Goal: Task Accomplishment & Management: Use online tool/utility

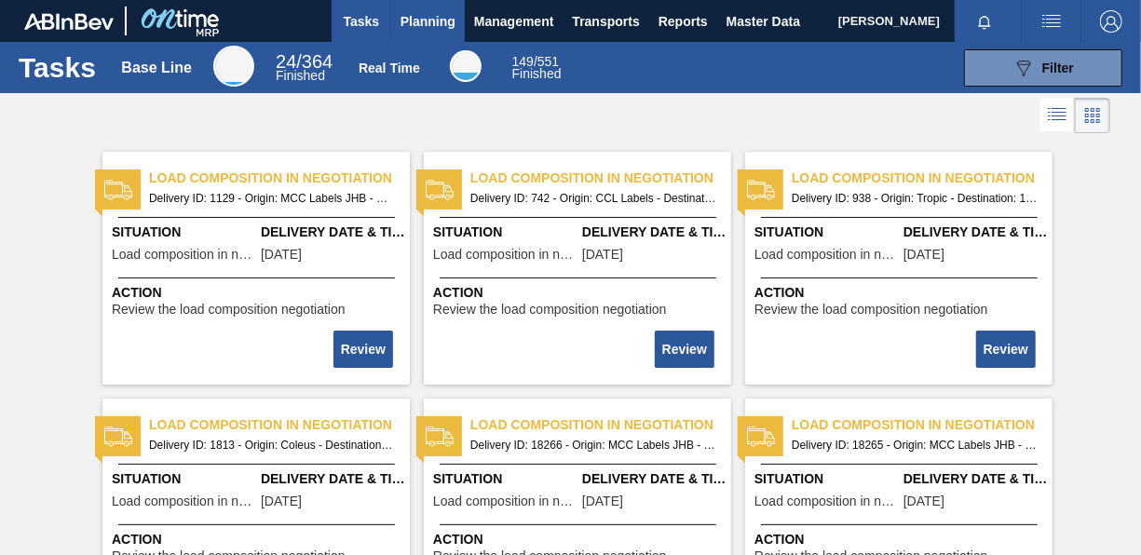
click at [406, 17] on span "Planning" at bounding box center [428, 21] width 55 height 22
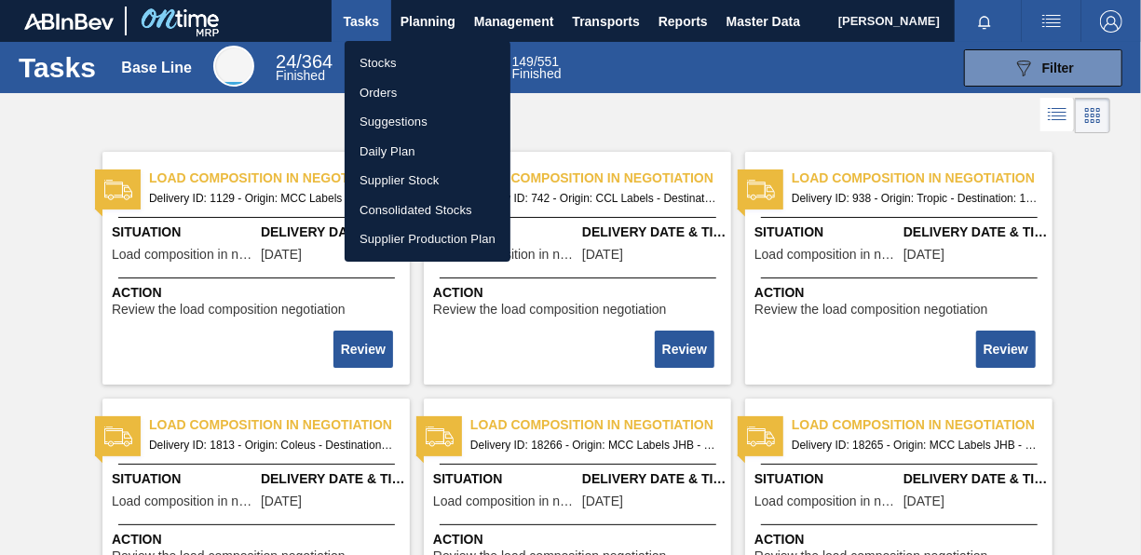
click at [390, 64] on li "Stocks" at bounding box center [428, 63] width 166 height 30
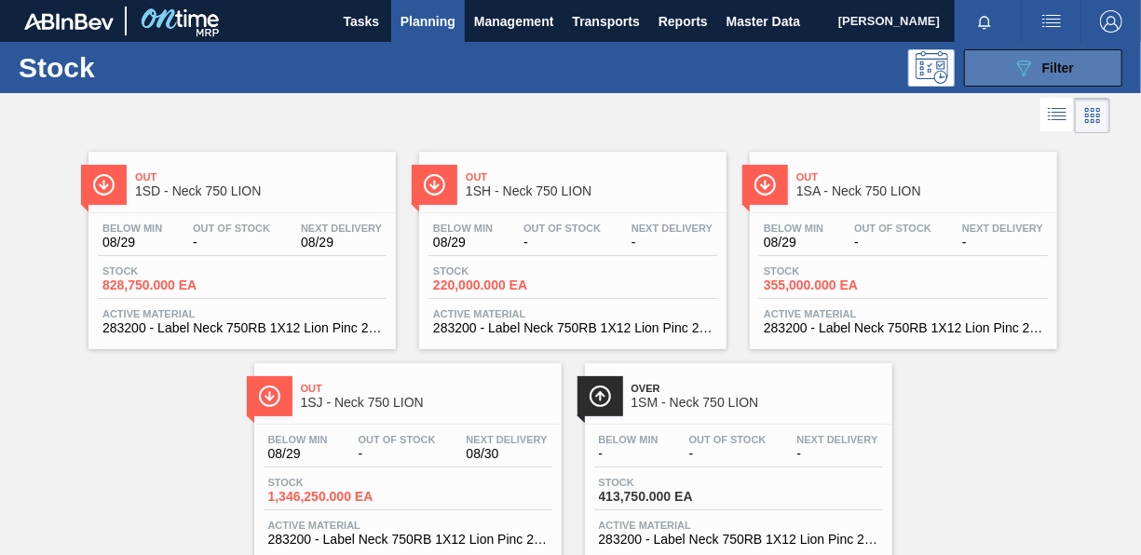
click at [998, 62] on button "089F7B8B-B2A5-4AFE-B5C0-19BA573D28AC Filter" at bounding box center [1043, 67] width 158 height 37
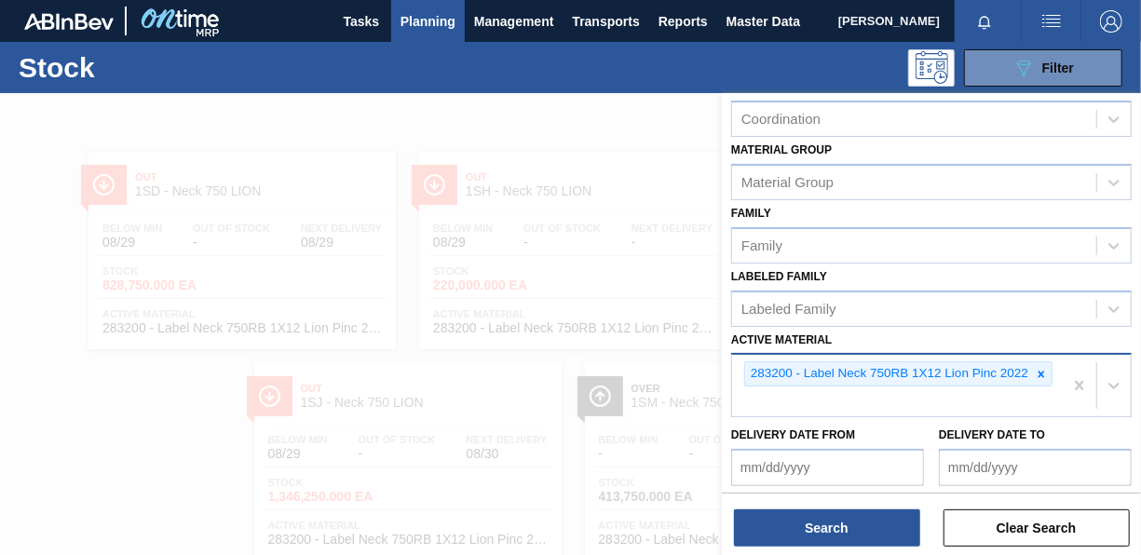
scroll to position [280, 0]
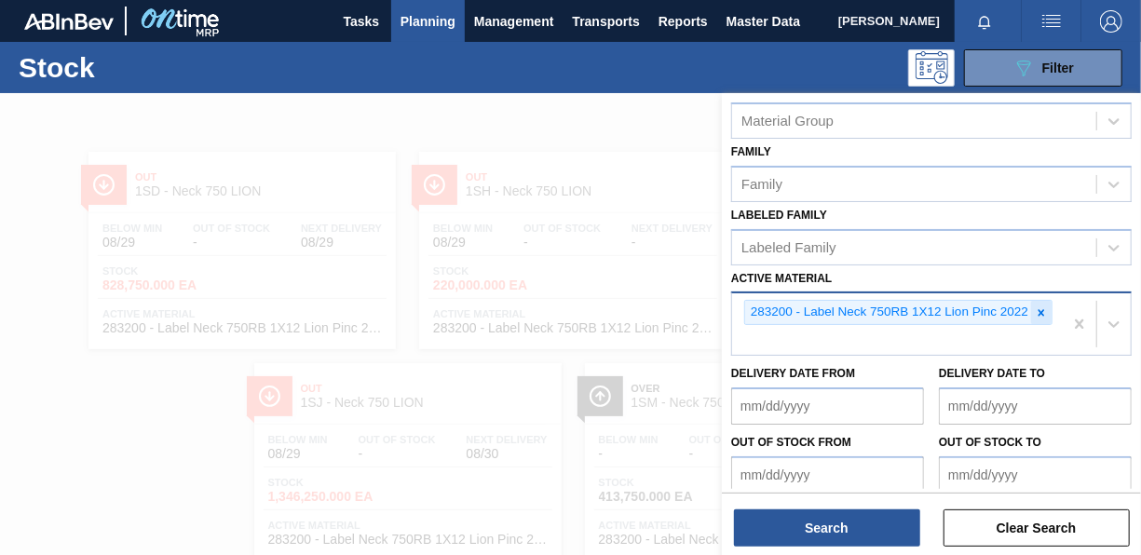
click at [1043, 307] on icon at bounding box center [1041, 313] width 13 height 13
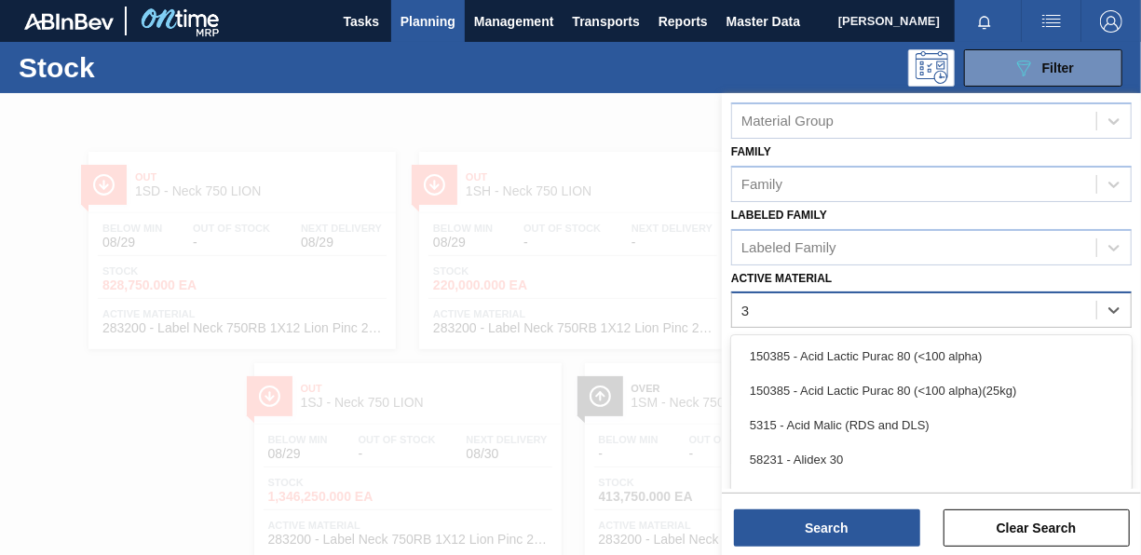
scroll to position [54, 0]
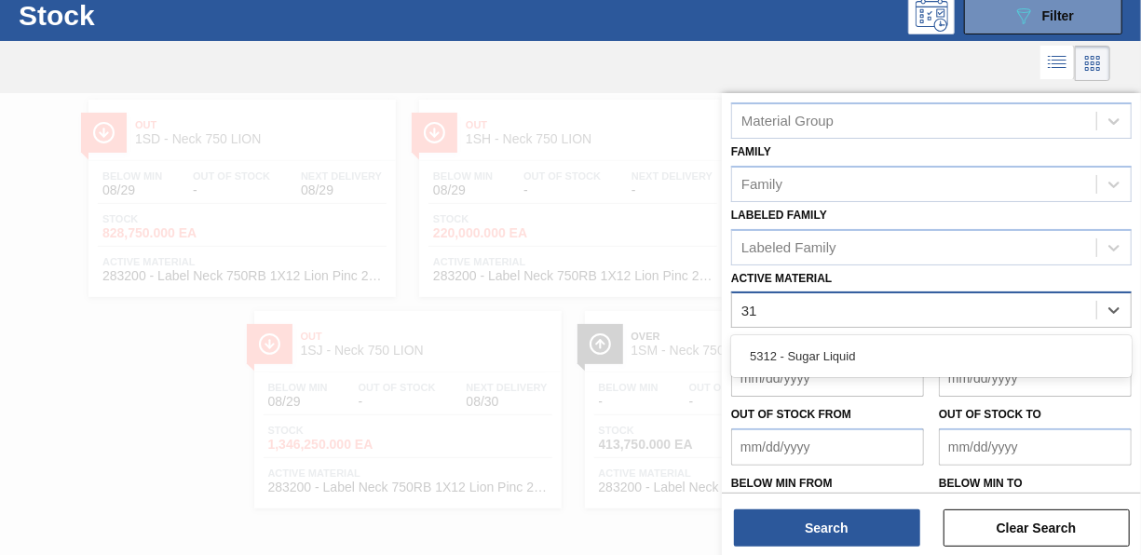
type Material "3"
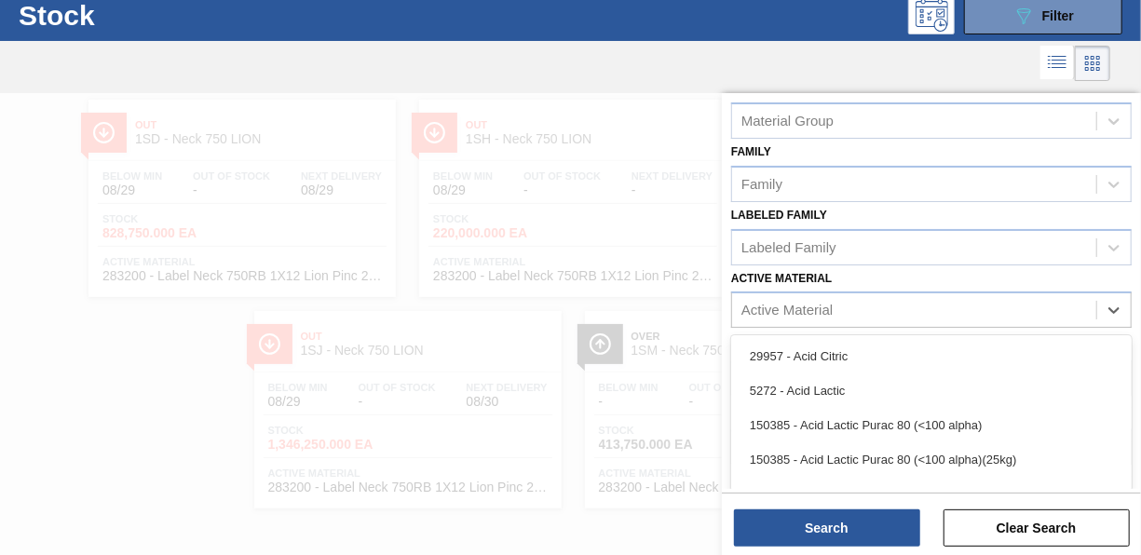
click at [679, 300] on div at bounding box center [570, 370] width 1141 height 555
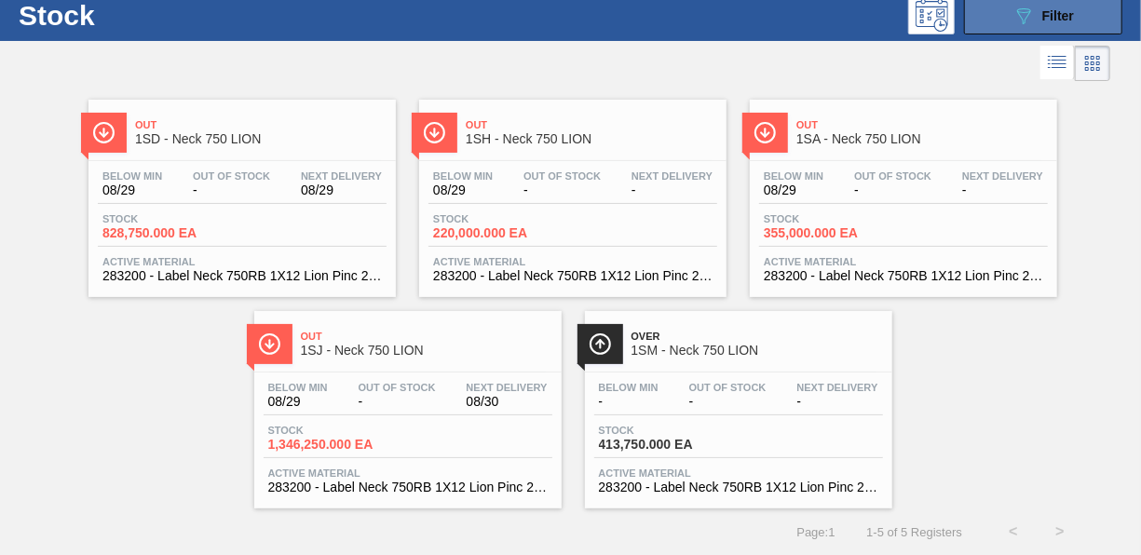
click at [1005, 1] on button "089F7B8B-B2A5-4AFE-B5C0-19BA573D28AC Filter" at bounding box center [1043, 15] width 158 height 37
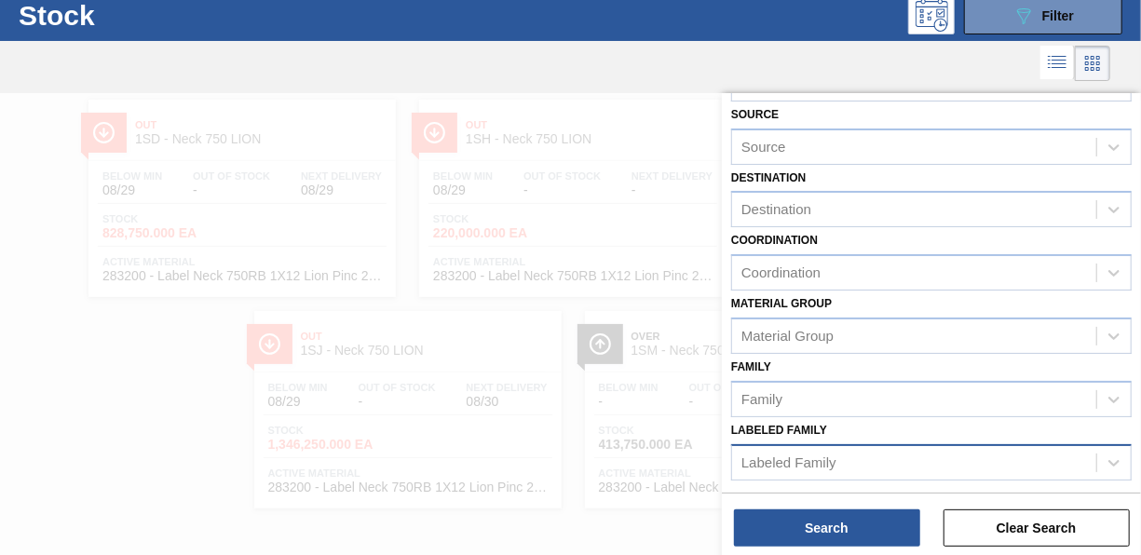
scroll to position [186, 0]
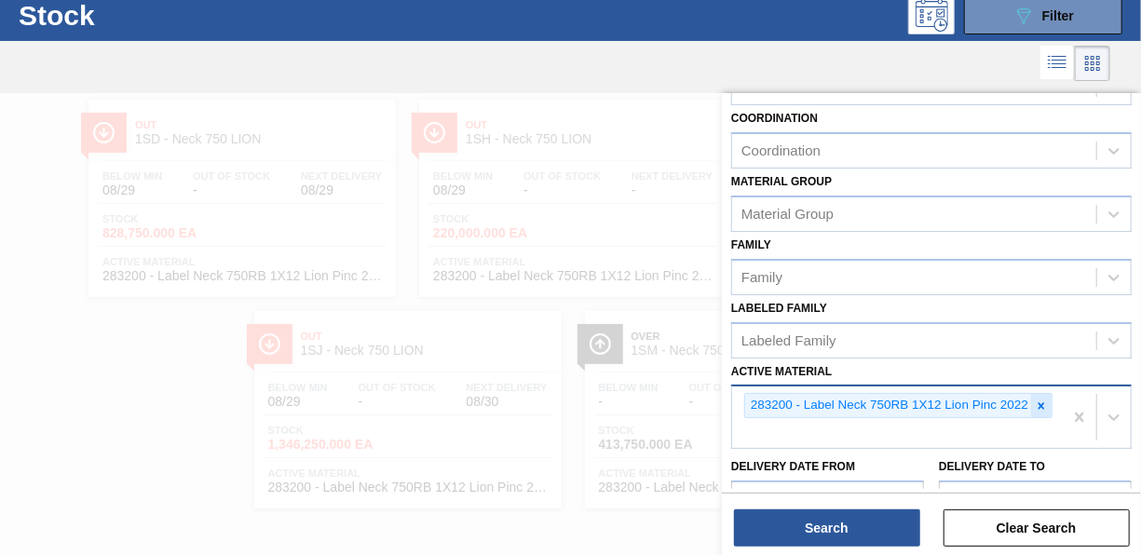
click at [1043, 404] on icon at bounding box center [1041, 406] width 13 height 13
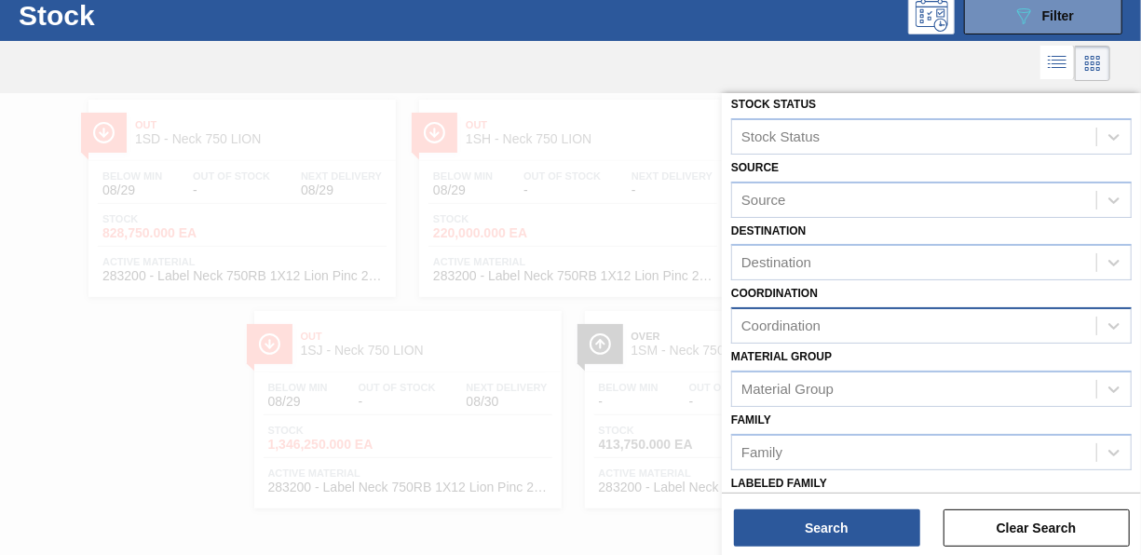
scroll to position [0, 0]
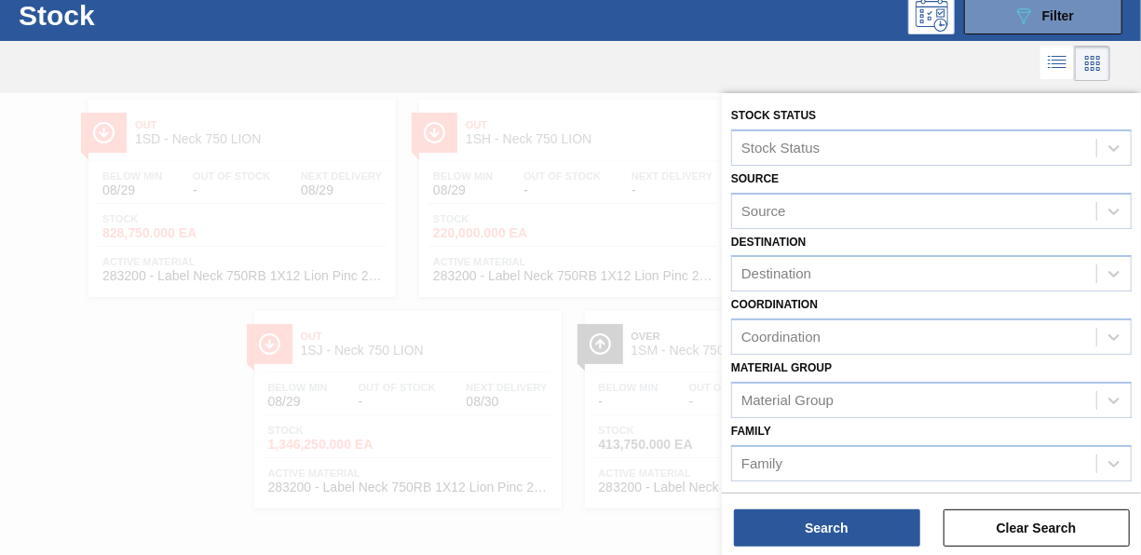
click at [679, 147] on div at bounding box center [570, 370] width 1141 height 555
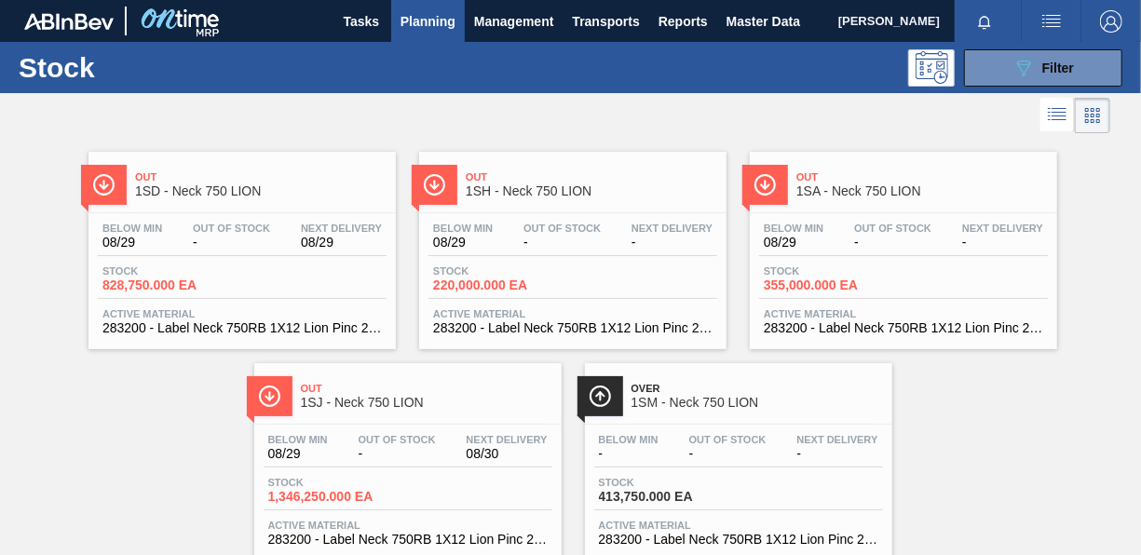
click at [433, 21] on span "Planning" at bounding box center [428, 21] width 55 height 22
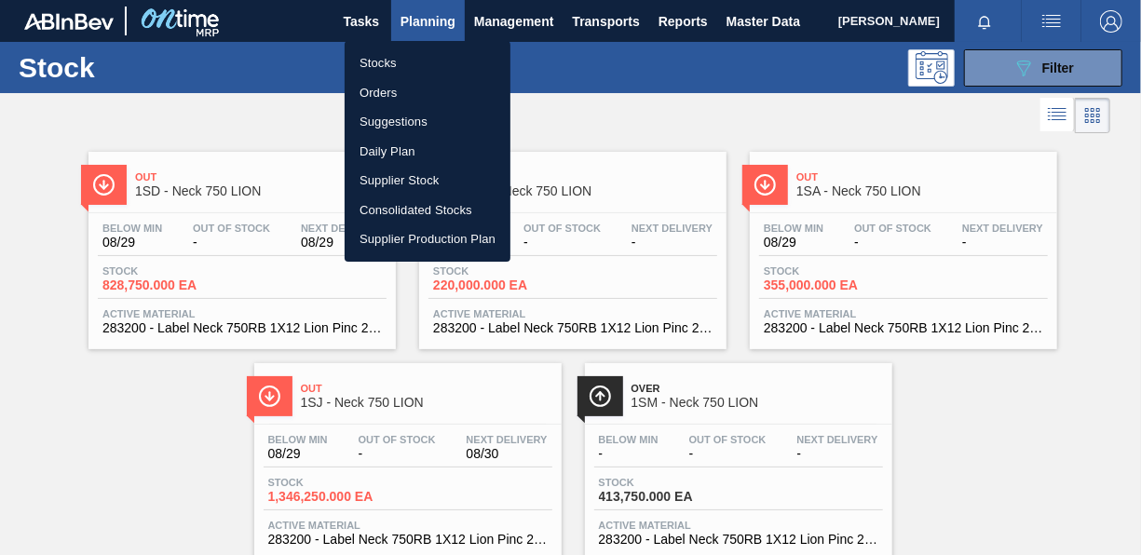
click at [370, 90] on li "Orders" at bounding box center [428, 93] width 166 height 30
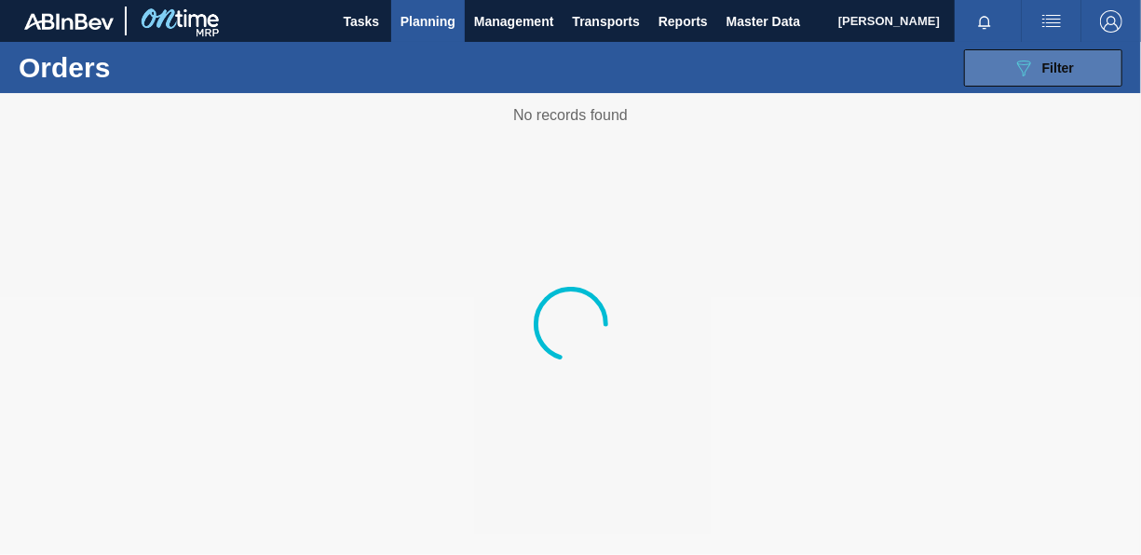
click at [1025, 77] on icon "089F7B8B-B2A5-4AFE-B5C0-19BA573D28AC" at bounding box center [1024, 68] width 22 height 22
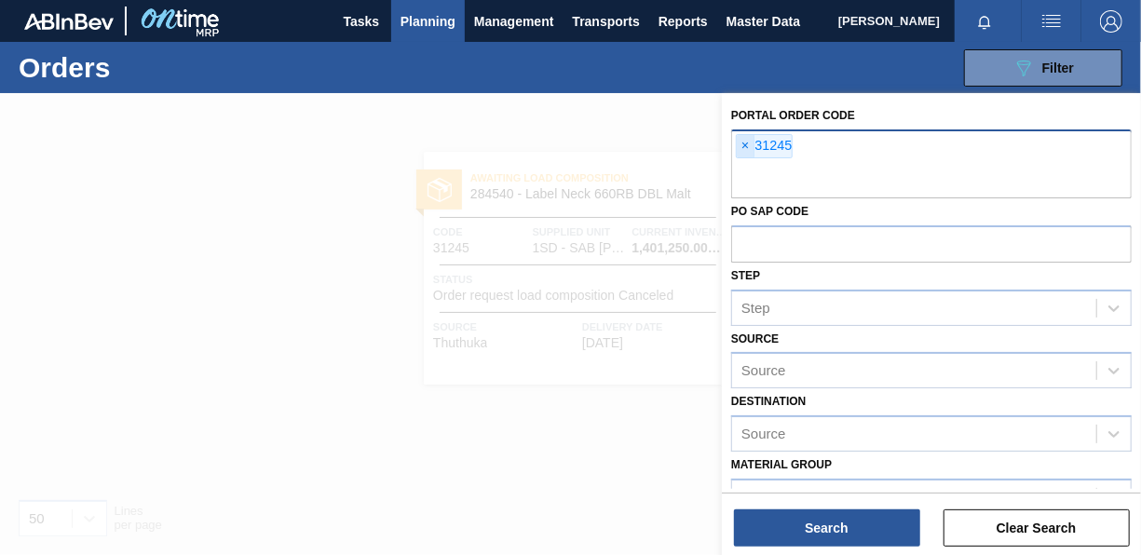
click at [745, 147] on span "×" at bounding box center [746, 146] width 18 height 22
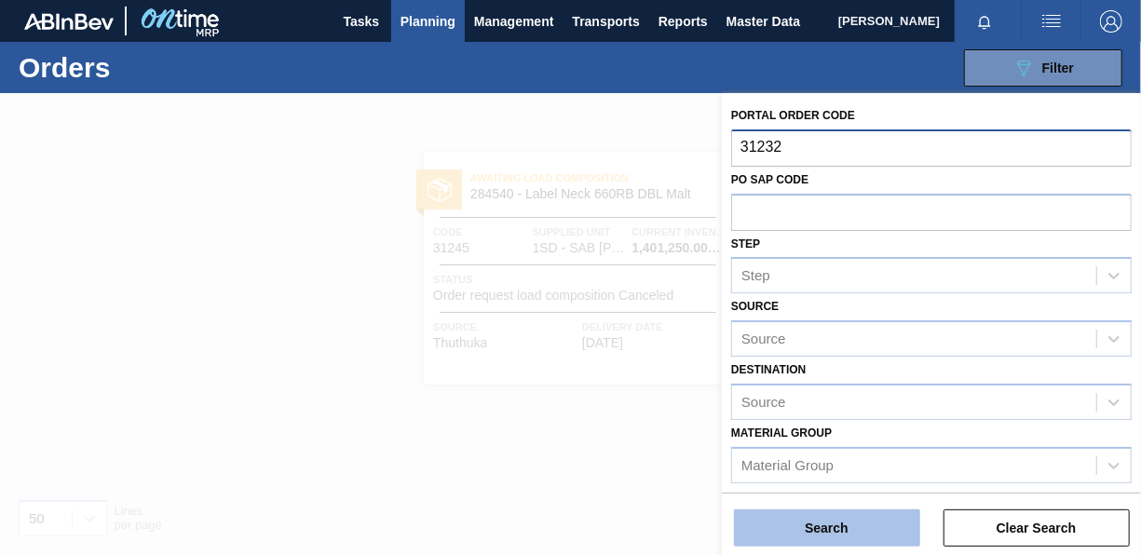
type input "31232"
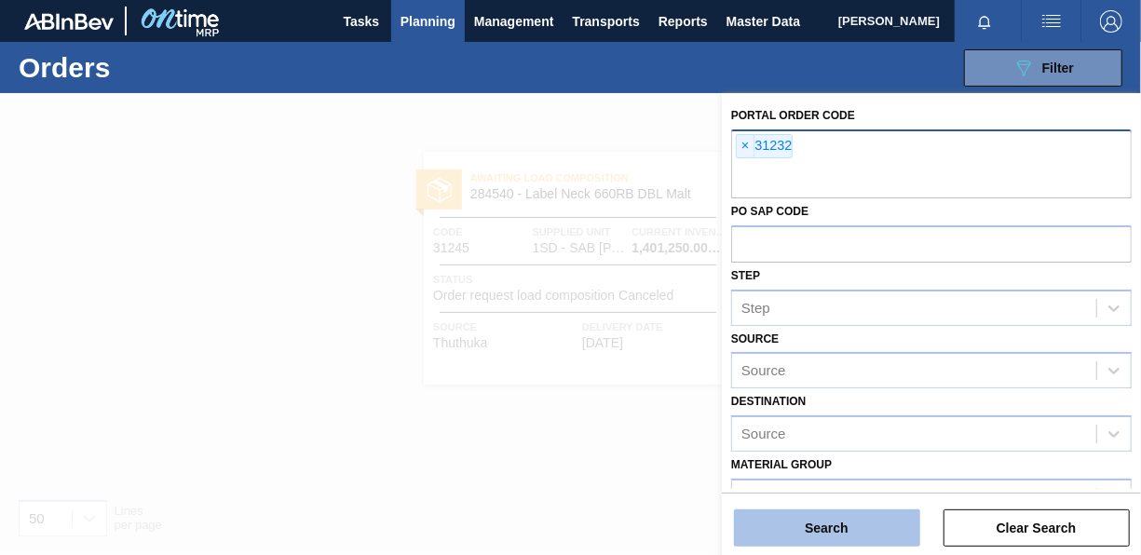
click at [833, 542] on button "Search" at bounding box center [827, 528] width 186 height 37
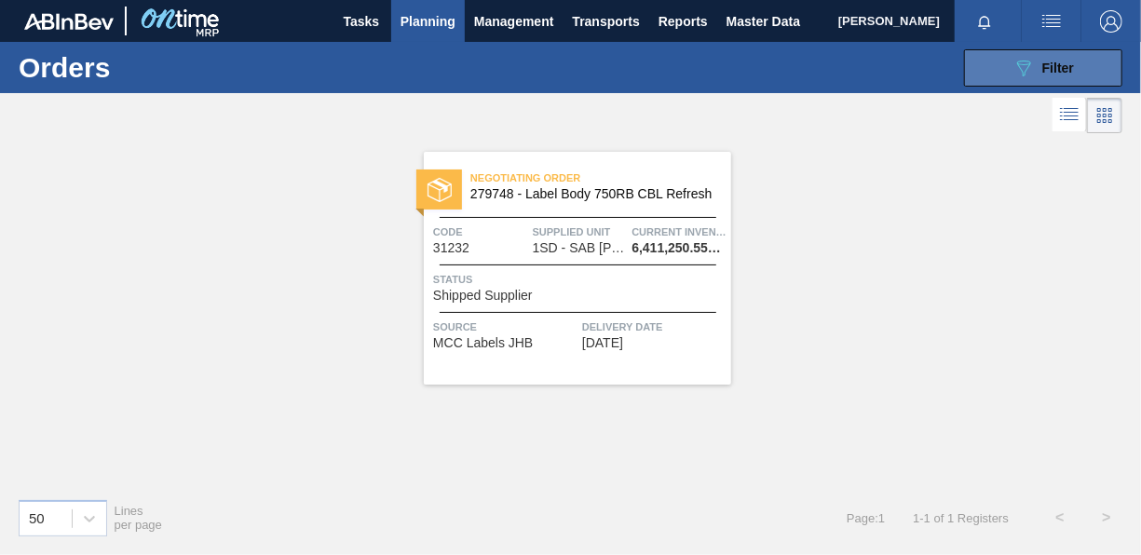
drag, startPoint x: 1035, startPoint y: 63, endPoint x: 1015, endPoint y: 79, distance: 25.9
click at [1037, 63] on div "089F7B8B-B2A5-4AFE-B5C0-19BA573D28AC Filter" at bounding box center [1044, 68] width 62 height 22
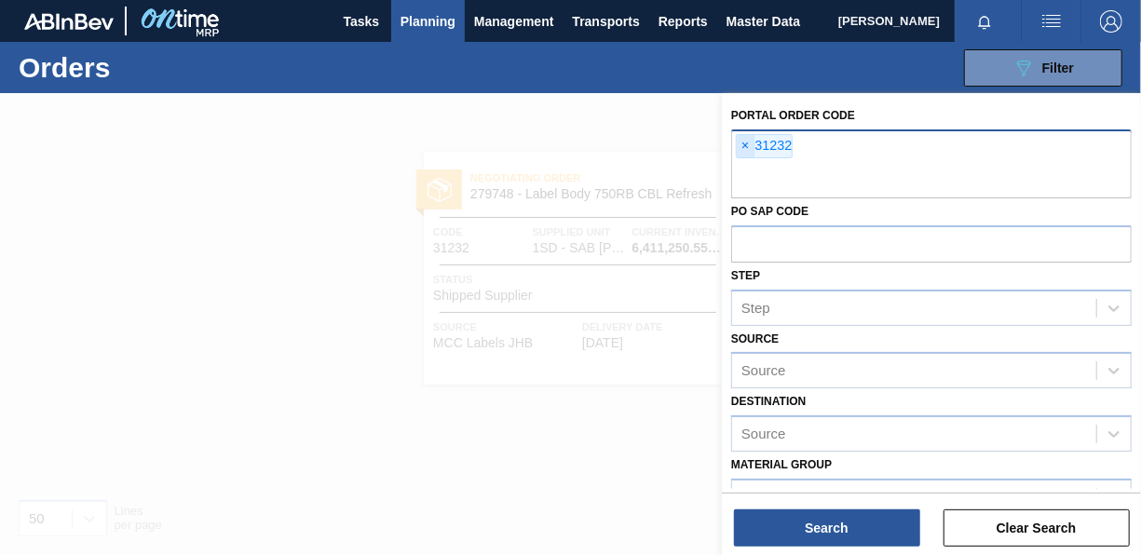
click at [742, 149] on span "×" at bounding box center [746, 146] width 18 height 22
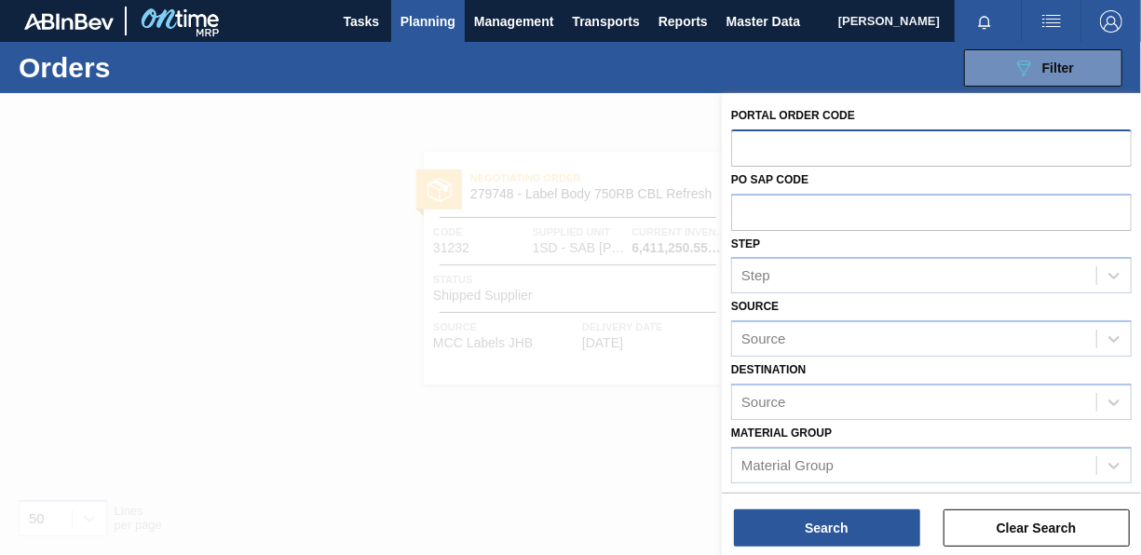
type input "1"
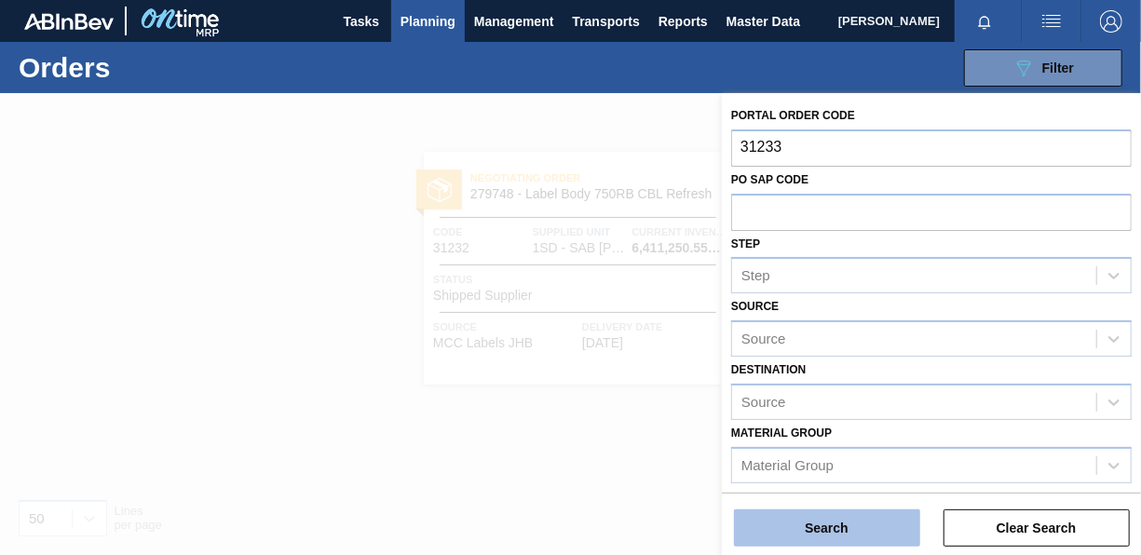
type input "31233"
click at [813, 527] on button "Search" at bounding box center [827, 528] width 186 height 37
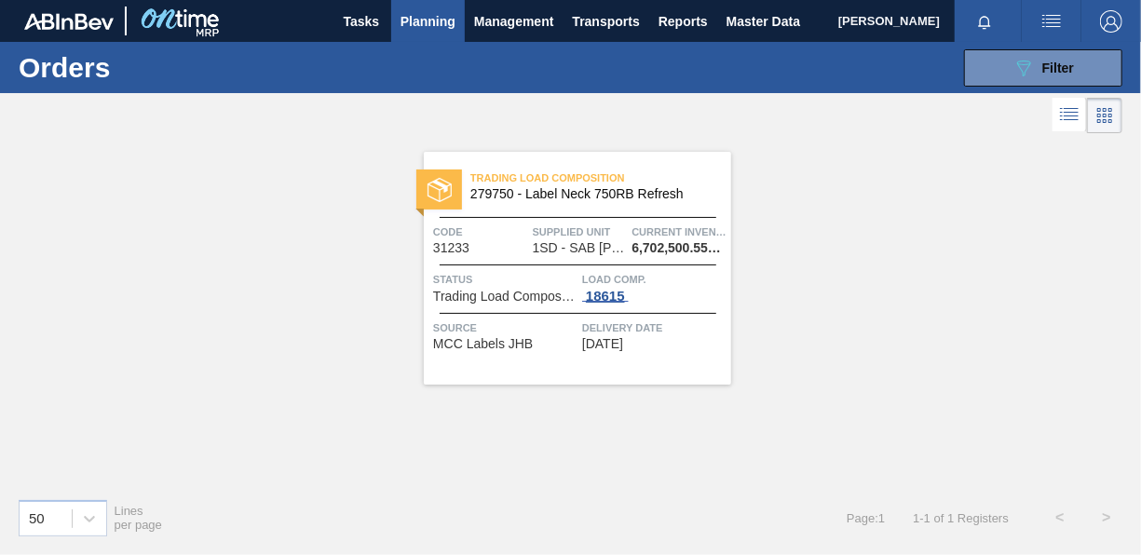
click at [608, 296] on div "18615" at bounding box center [605, 296] width 47 height 15
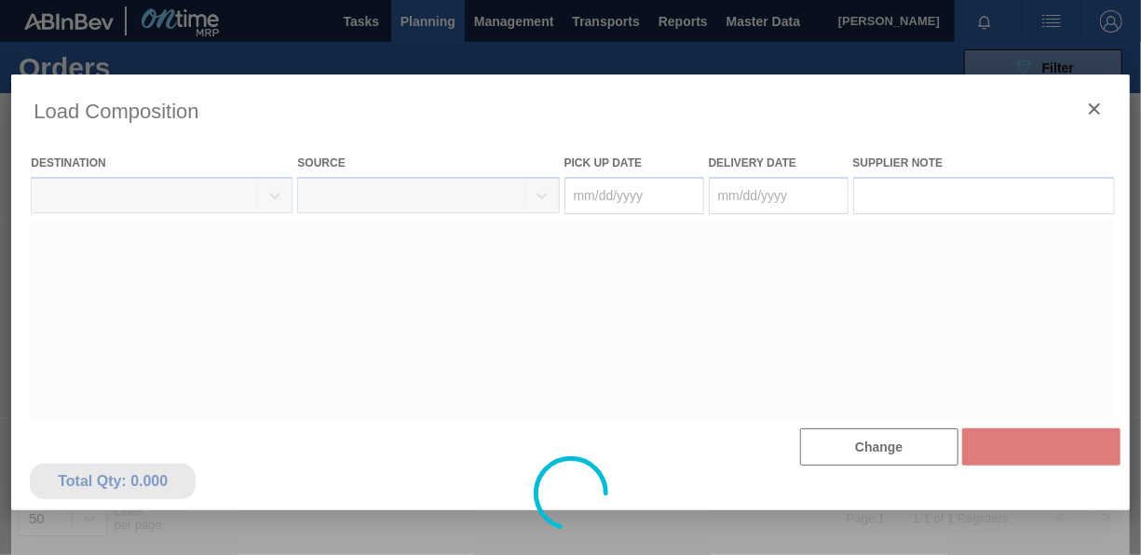
type Date "[DATE]"
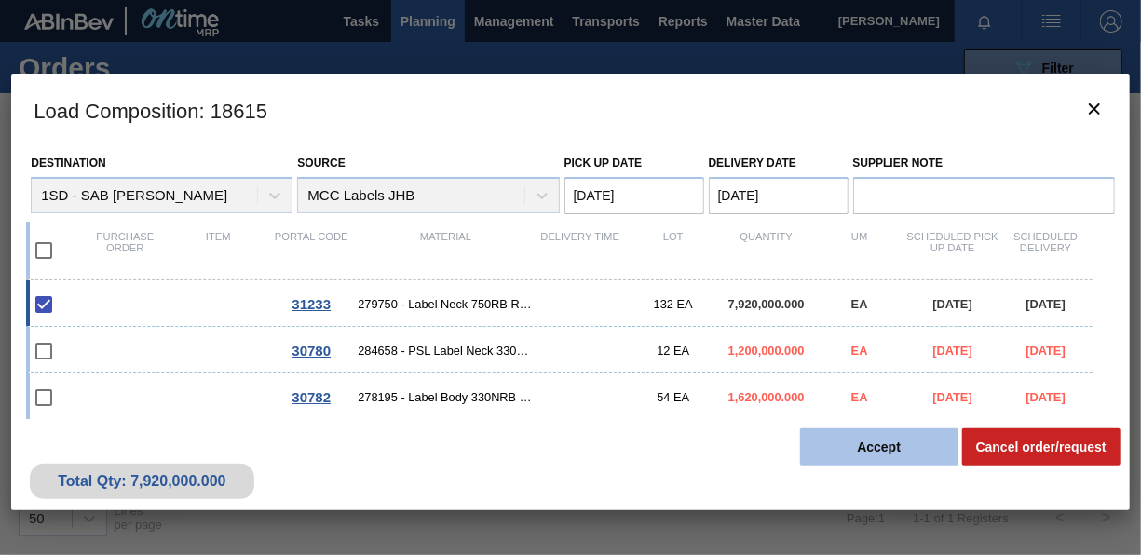
click at [897, 444] on button "Accept" at bounding box center [879, 447] width 158 height 37
